Goal: Task Accomplishment & Management: Complete application form

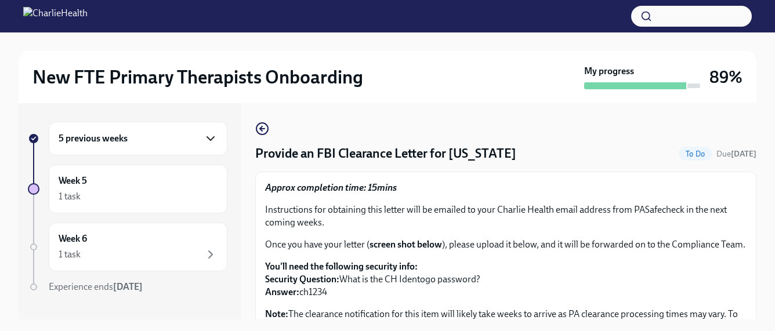
click at [205, 141] on icon "button" at bounding box center [211, 139] width 14 height 14
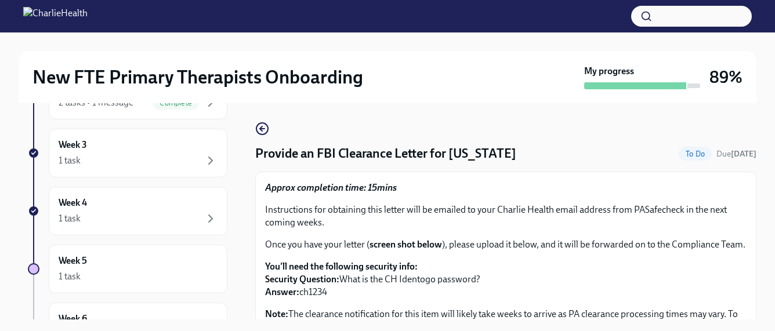
scroll to position [235, 0]
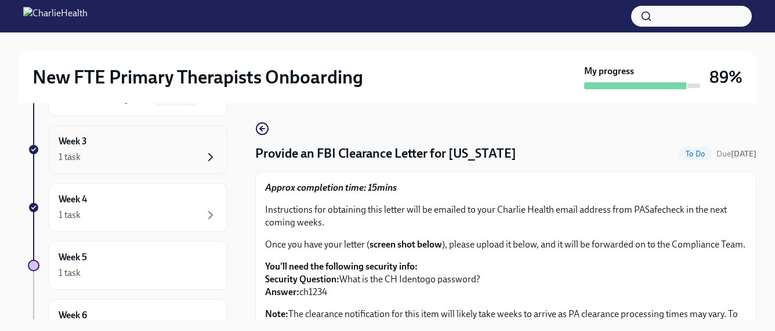
click at [211, 150] on icon "button" at bounding box center [211, 157] width 14 height 14
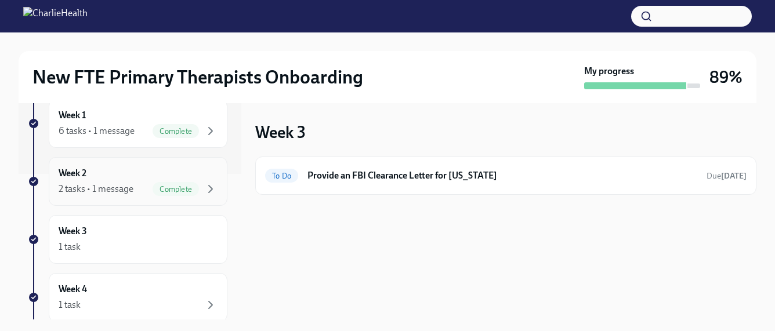
scroll to position [220, 0]
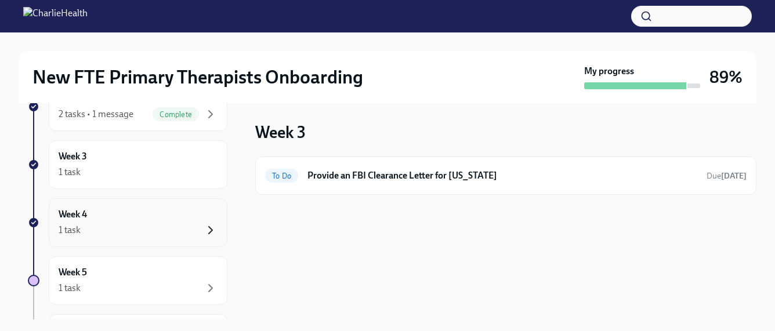
click at [210, 233] on icon "button" at bounding box center [210, 230] width 3 height 7
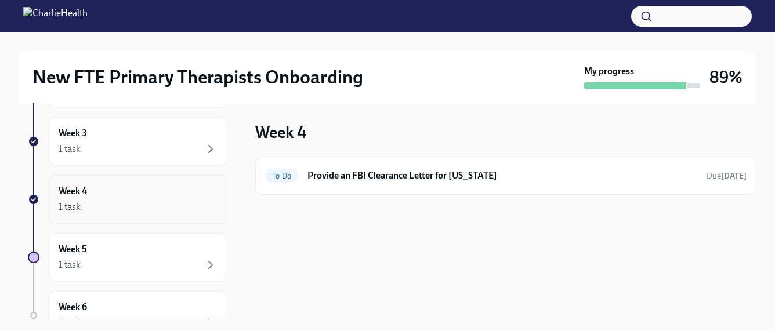
scroll to position [253, 0]
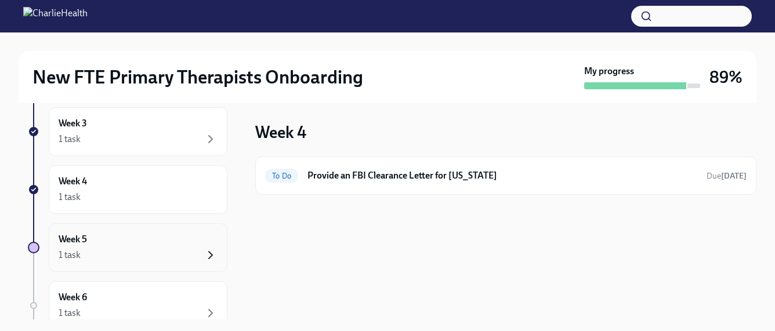
click at [209, 250] on icon "button" at bounding box center [211, 255] width 14 height 14
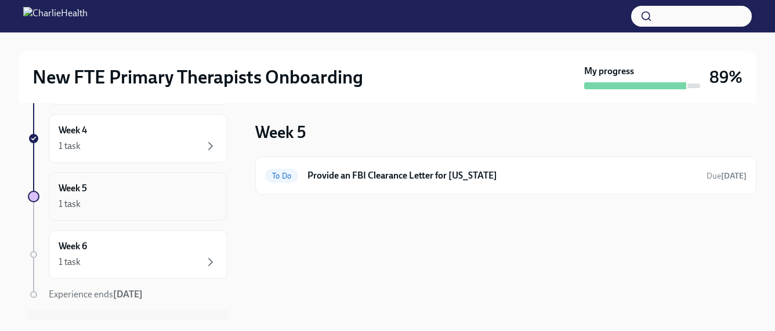
scroll to position [305, 0]
click at [210, 256] on icon "button" at bounding box center [211, 262] width 14 height 14
click at [216, 213] on div "Week 5 1 task" at bounding box center [138, 196] width 179 height 49
click at [324, 174] on h6 "Provide an FBI Clearance Letter for [US_STATE]" at bounding box center [502, 175] width 390 height 13
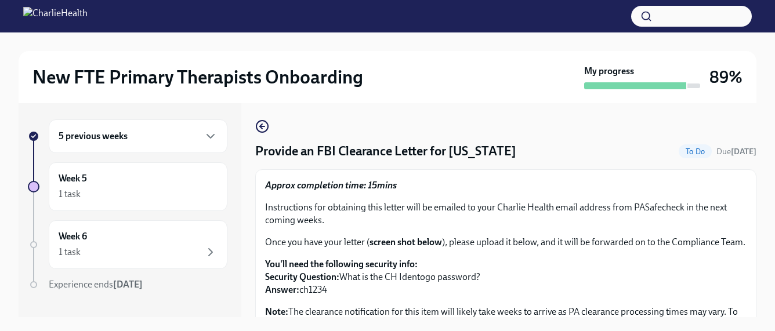
drag, startPoint x: 260, startPoint y: 153, endPoint x: 528, endPoint y: 161, distance: 268.1
click at [528, 162] on div "Provide an FBI Clearance Letter for [US_STATE] To Do Due [DATE] Approx completi…" at bounding box center [505, 275] width 501 height 313
click at [528, 161] on div "Provide an FBI Clearance Letter for [US_STATE] To Do Due [DATE] Approx completi…" at bounding box center [505, 275] width 501 height 313
click at [484, 147] on h4 "Provide an FBI Clearance Letter for [US_STATE]" at bounding box center [385, 151] width 261 height 17
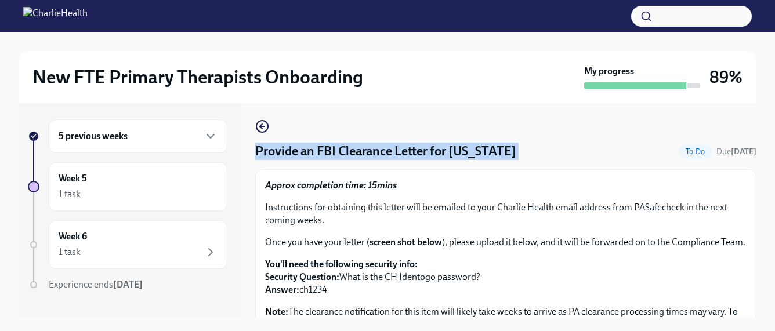
click at [484, 147] on h4 "Provide an FBI Clearance Letter for [US_STATE]" at bounding box center [385, 151] width 261 height 17
copy h4 "Provide an FBI Clearance Letter for [US_STATE]"
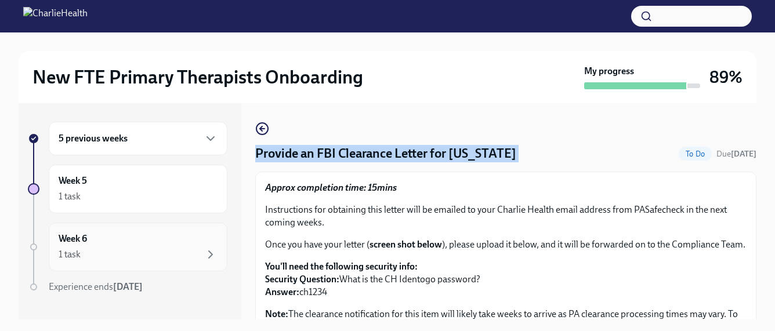
click at [195, 251] on div "1 task" at bounding box center [138, 255] width 159 height 14
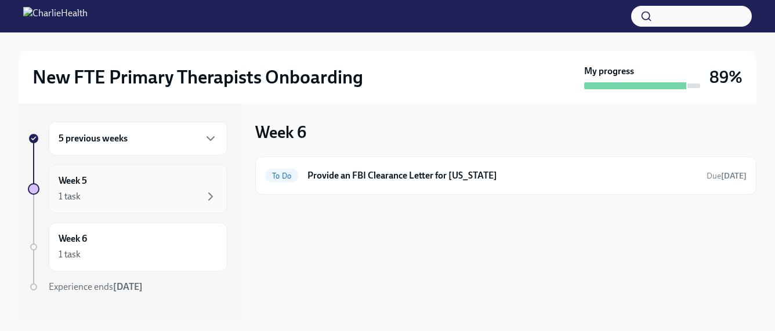
click at [173, 190] on div "1 task" at bounding box center [138, 197] width 159 height 14
